Goal: Transaction & Acquisition: Purchase product/service

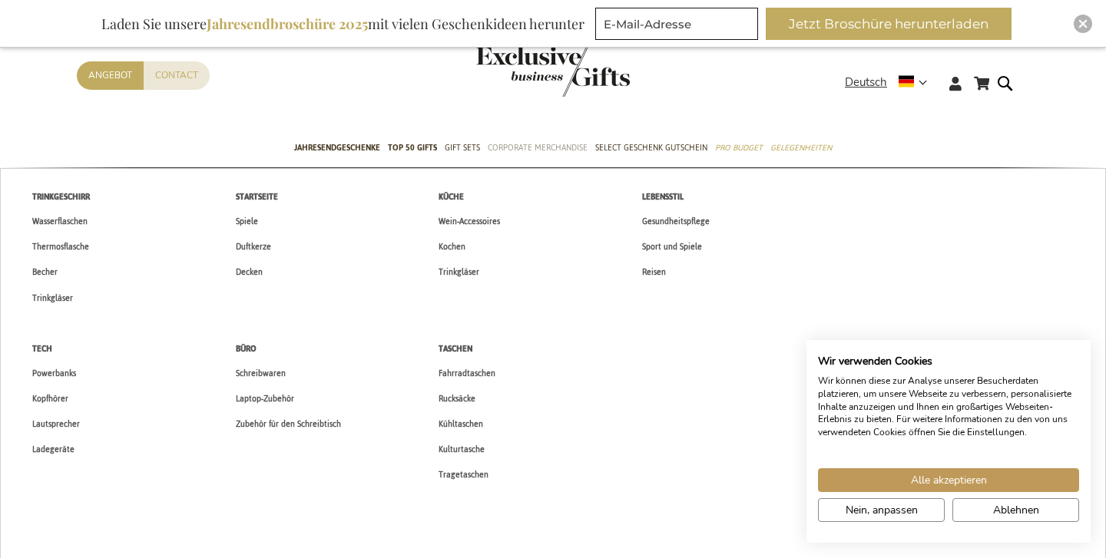
click at [541, 152] on span "Corporate Merchandise" at bounding box center [538, 148] width 100 height 16
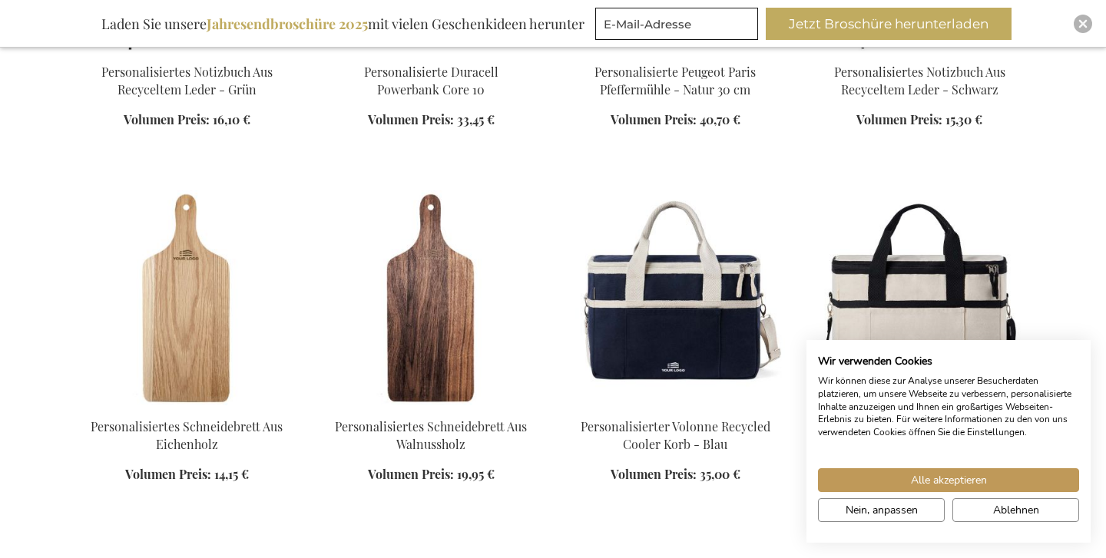
scroll to position [832, 0]
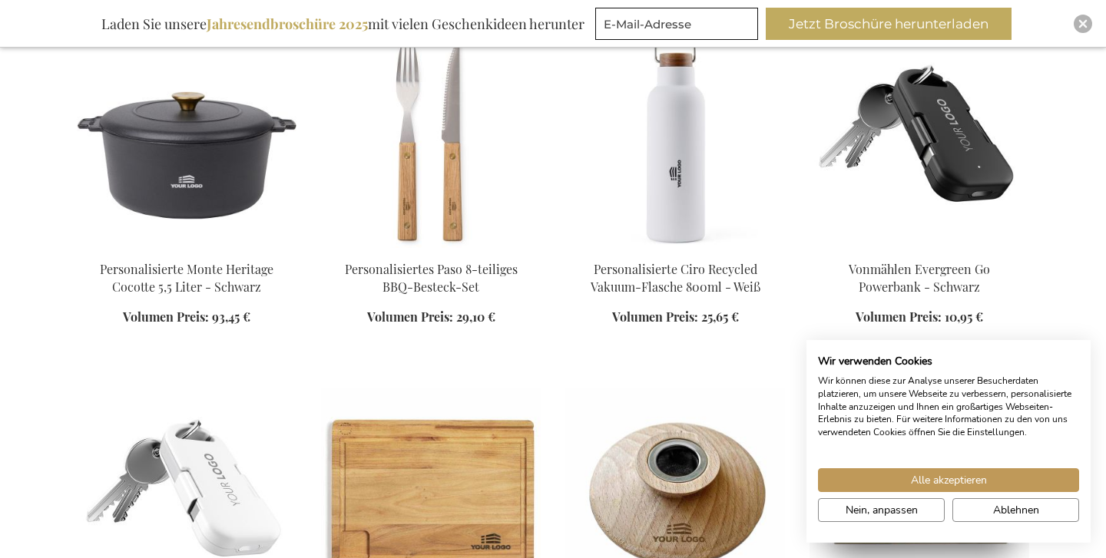
scroll to position [3491, 0]
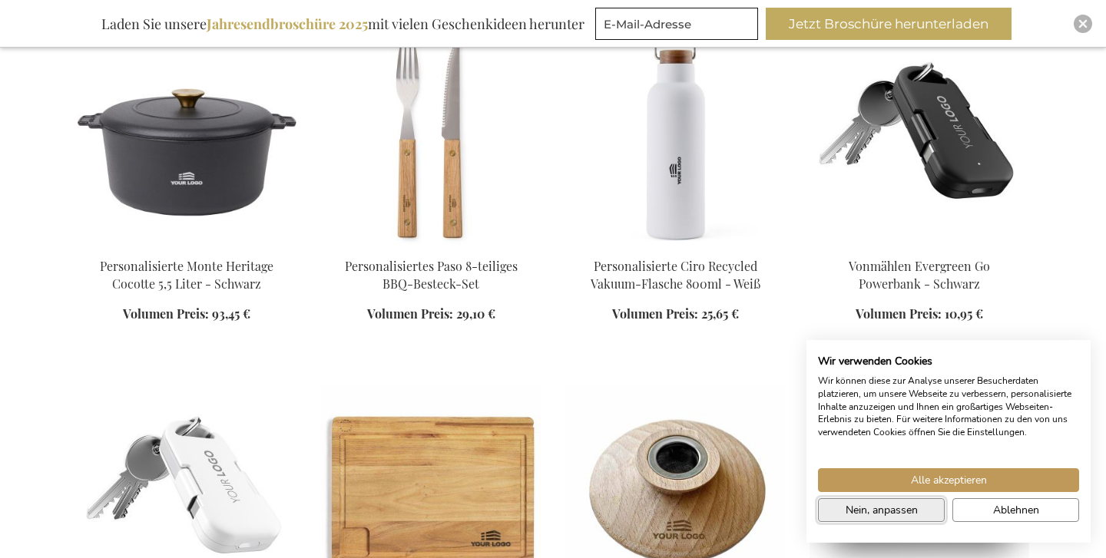
click at [841, 512] on button "Nein, anpassen" at bounding box center [881, 510] width 127 height 24
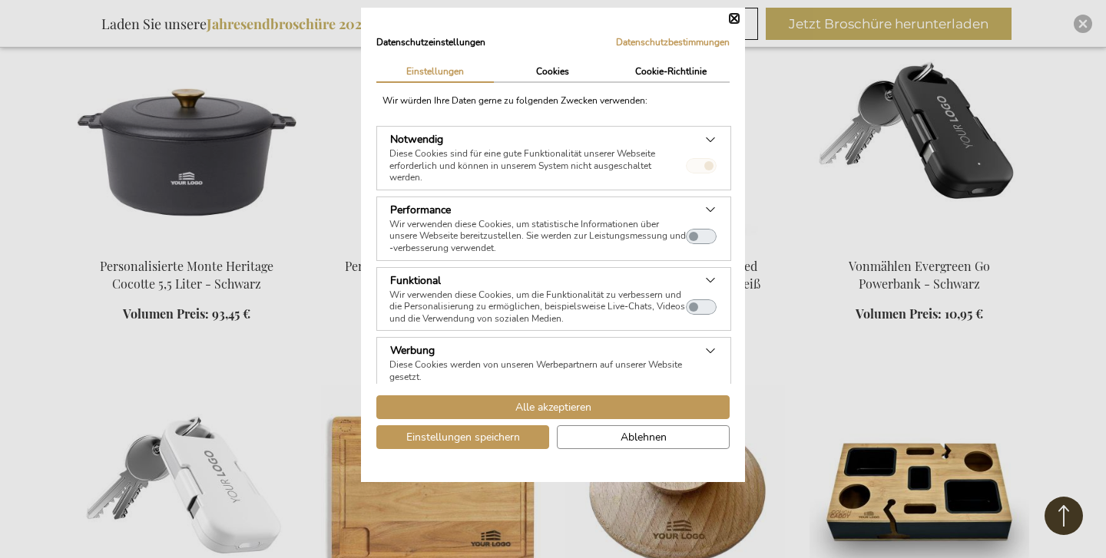
click at [729, 24] on div "Datenschutzeinstellungen Datenschutzbestimmungen | Einstellungen Cookies Cookie…" at bounding box center [553, 245] width 384 height 475
click at [730, 17] on button "Schließen" at bounding box center [733, 18] width 9 height 9
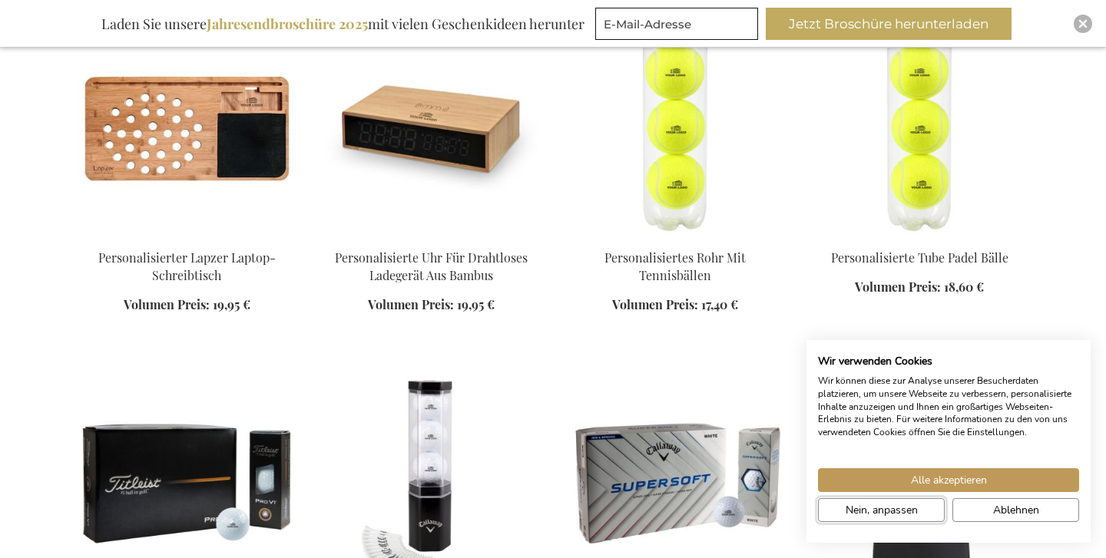
scroll to position [4218, 0]
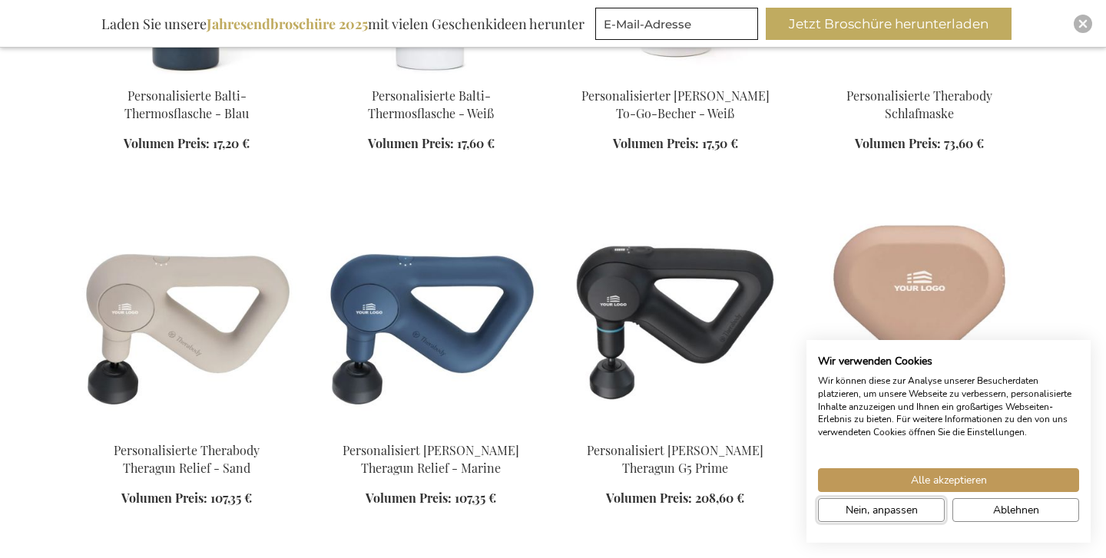
scroll to position [6053, 0]
